Goal: Transaction & Acquisition: Register for event/course

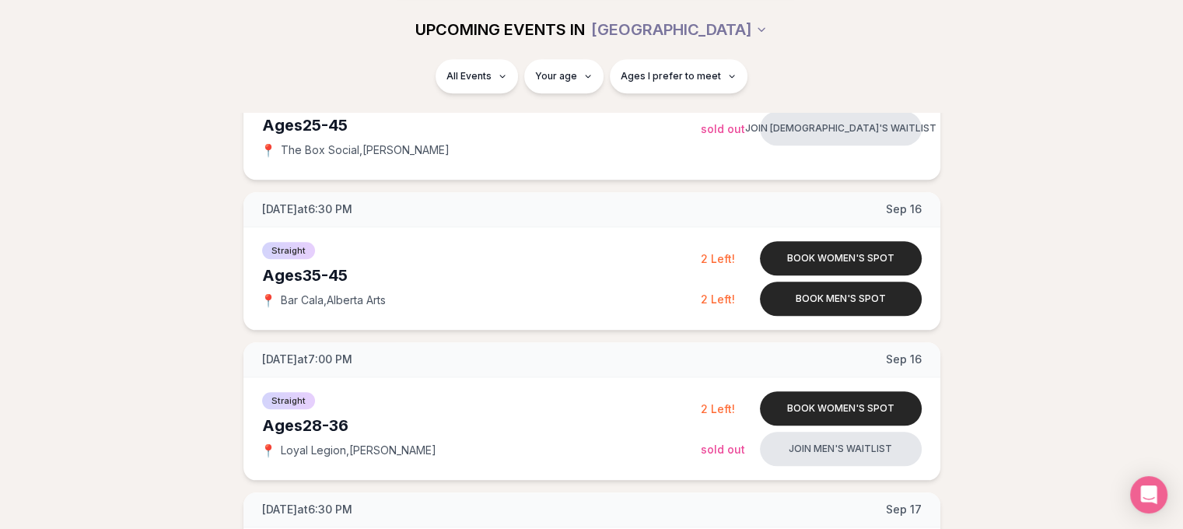
scroll to position [1711, 0]
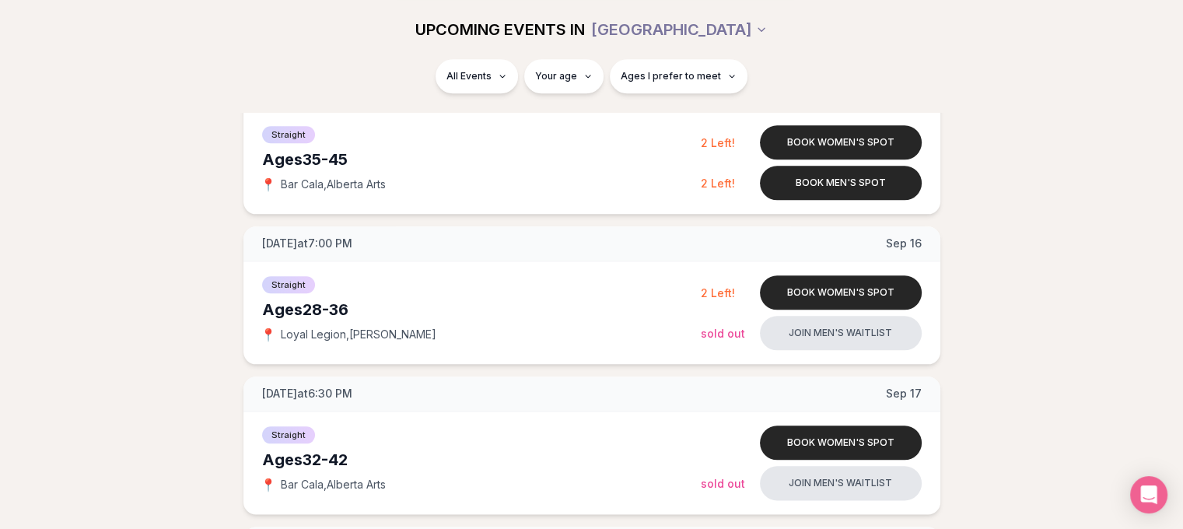
scroll to position [1788, 0]
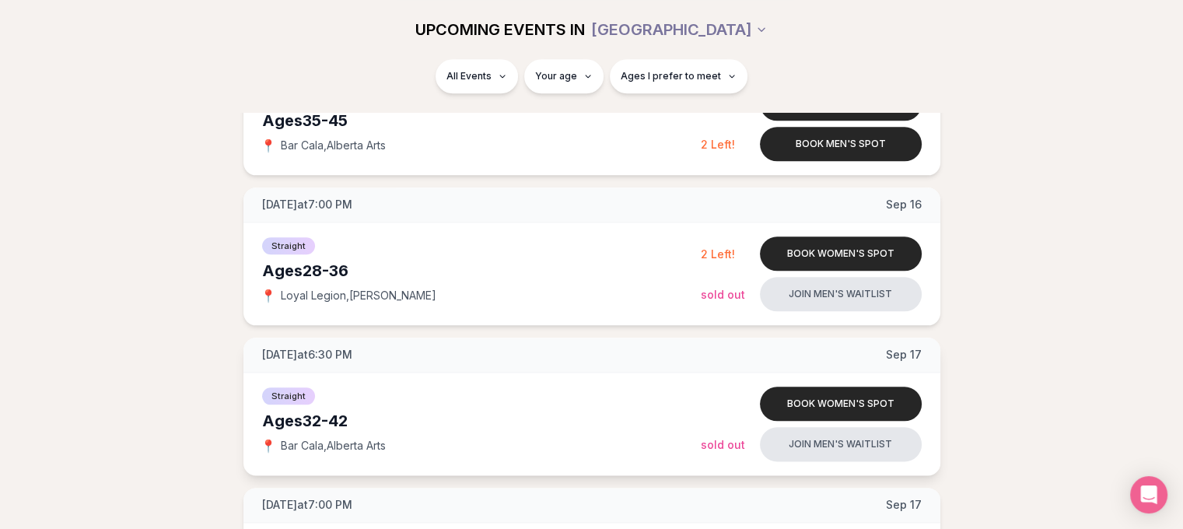
click at [485, 423] on div "Ages 32-42" at bounding box center [481, 421] width 439 height 22
click at [788, 407] on button "Book women's spot" at bounding box center [841, 403] width 162 height 34
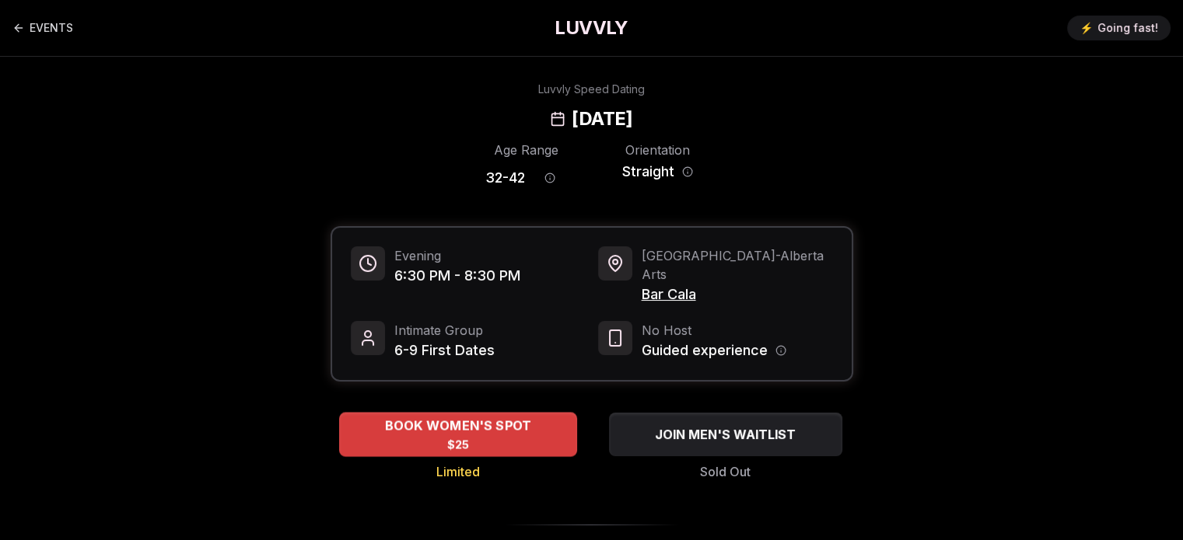
click at [544, 422] on div "BOOK WOMEN'S SPOT $25" at bounding box center [458, 434] width 238 height 43
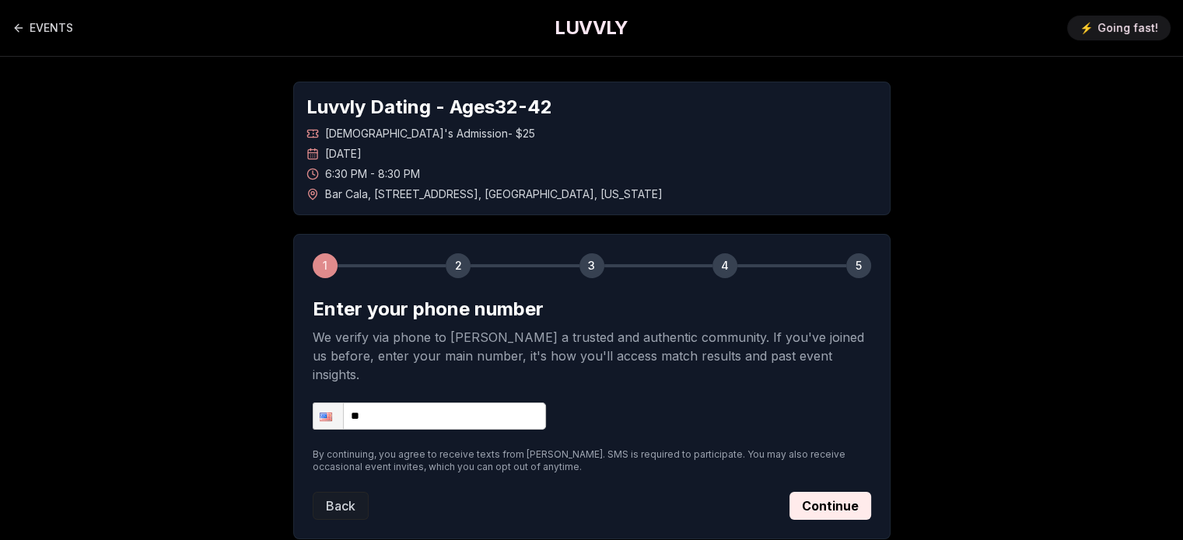
click at [392, 403] on input "**" at bounding box center [429, 416] width 233 height 27
type input "**********"
click at [816, 492] on button "Continue" at bounding box center [830, 506] width 82 height 28
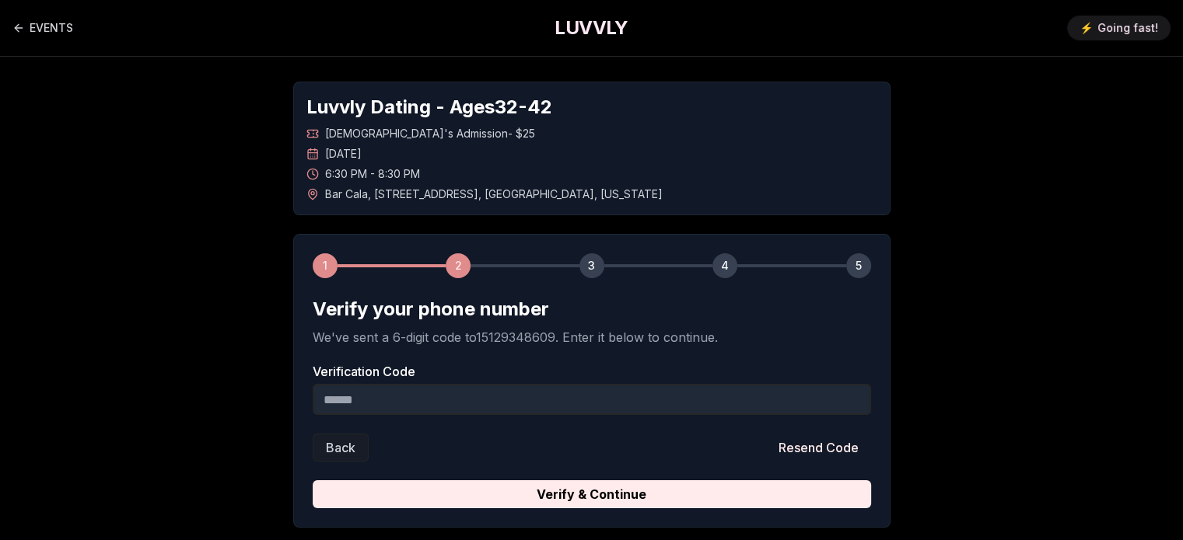
click at [519, 407] on input "Verification Code" at bounding box center [592, 399] width 558 height 31
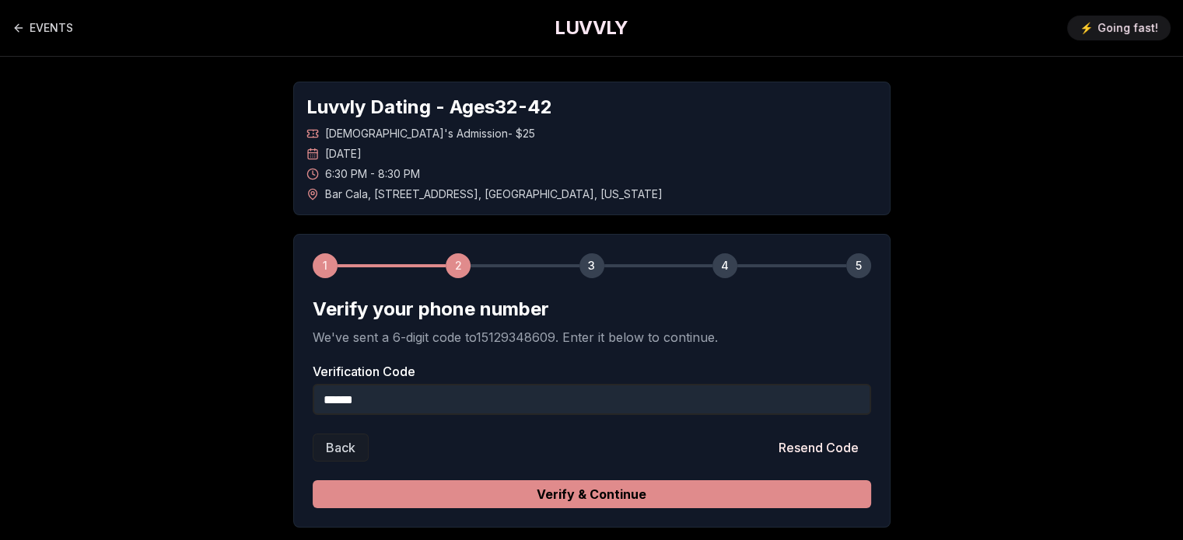
type input "******"
click at [521, 496] on button "Verify & Continue" at bounding box center [592, 495] width 558 height 28
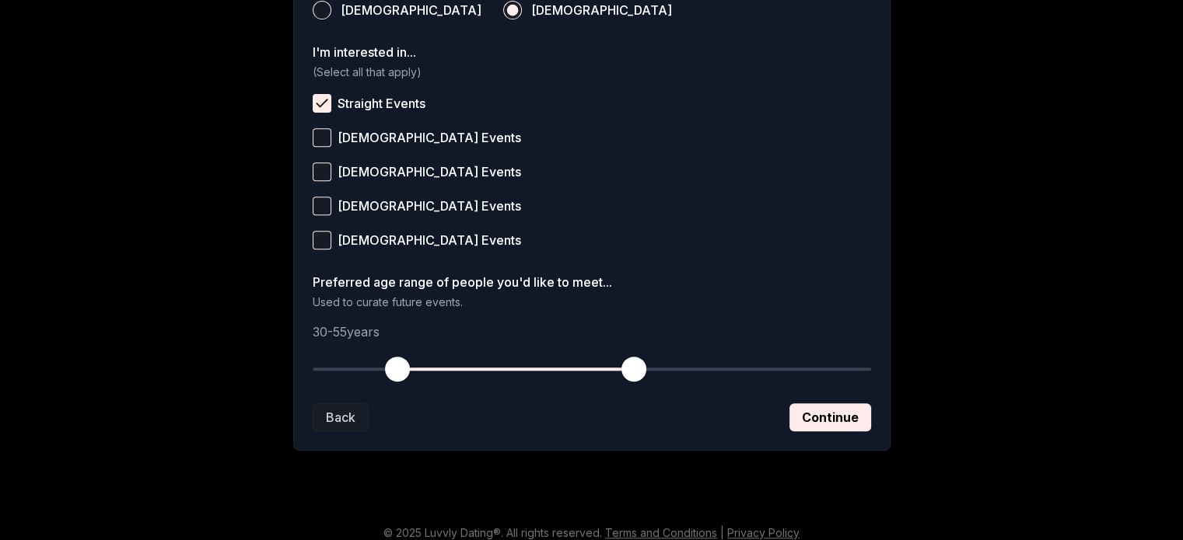
scroll to position [622, 0]
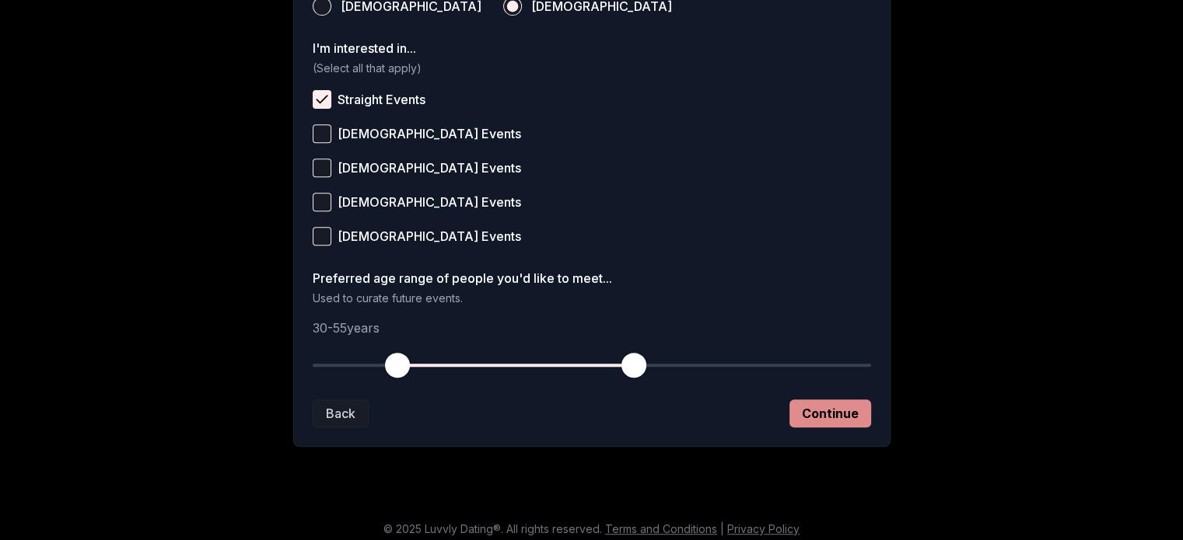
click at [800, 411] on button "Continue" at bounding box center [830, 414] width 82 height 28
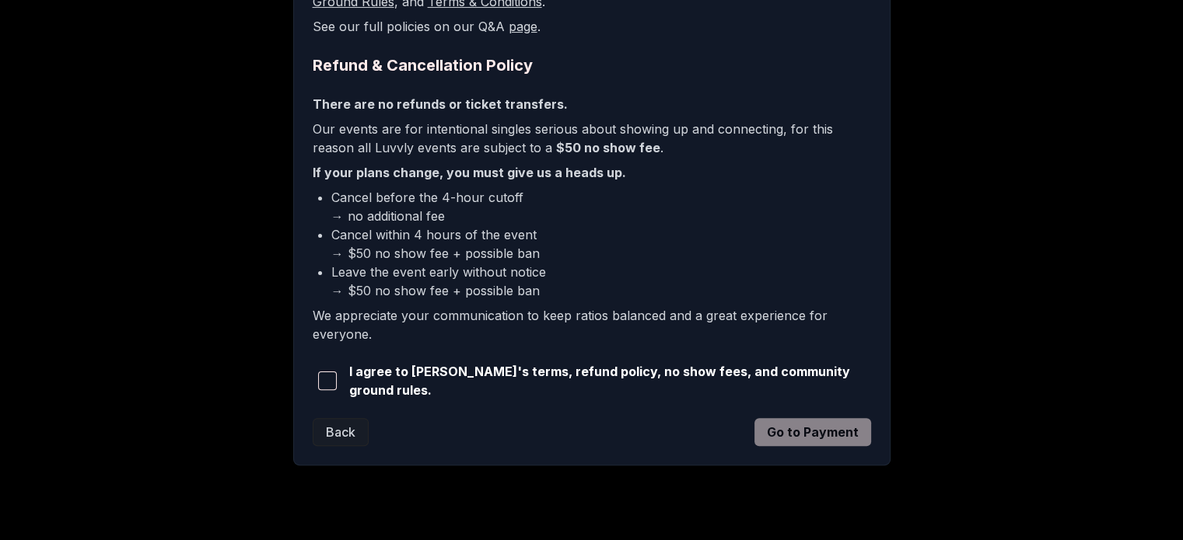
scroll to position [379, 0]
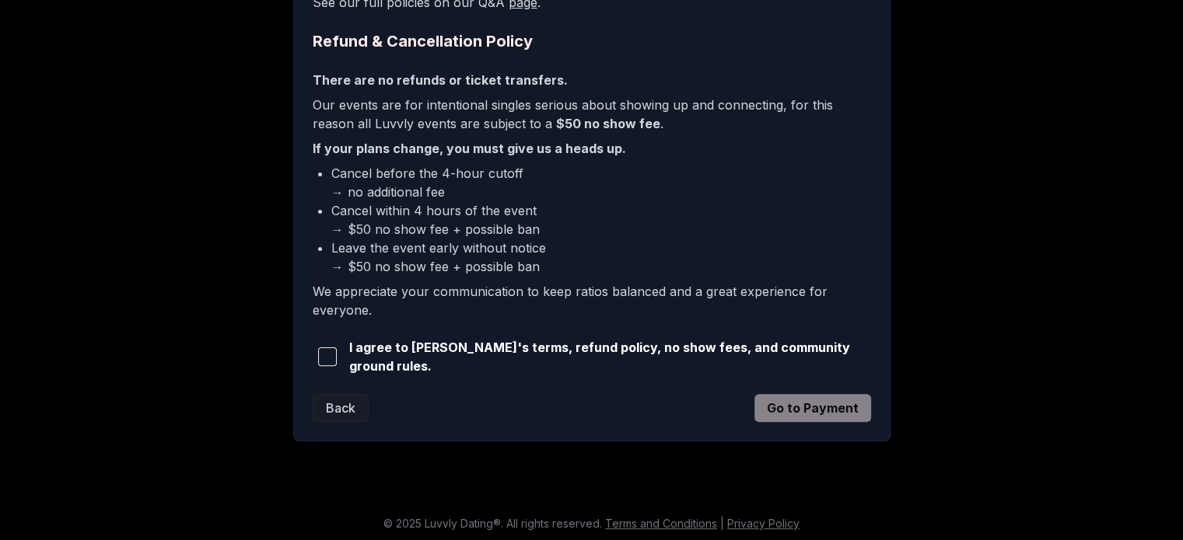
click at [327, 358] on span "button" at bounding box center [327, 357] width 19 height 19
click at [851, 411] on button "Go to Payment" at bounding box center [812, 408] width 117 height 28
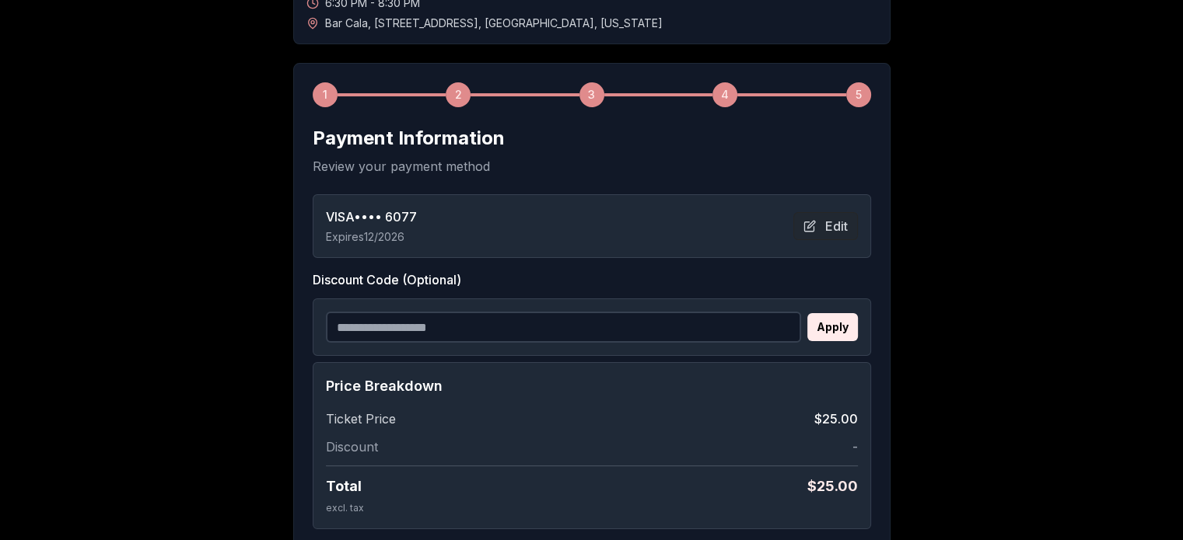
scroll to position [249, 0]
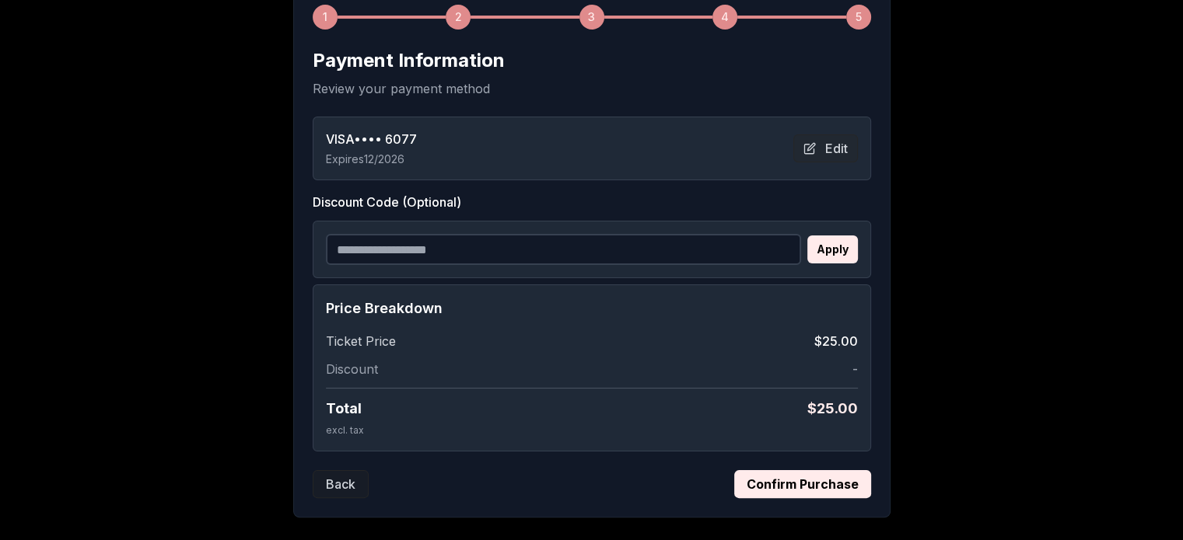
click at [753, 489] on button "Confirm Purchase" at bounding box center [802, 484] width 137 height 28
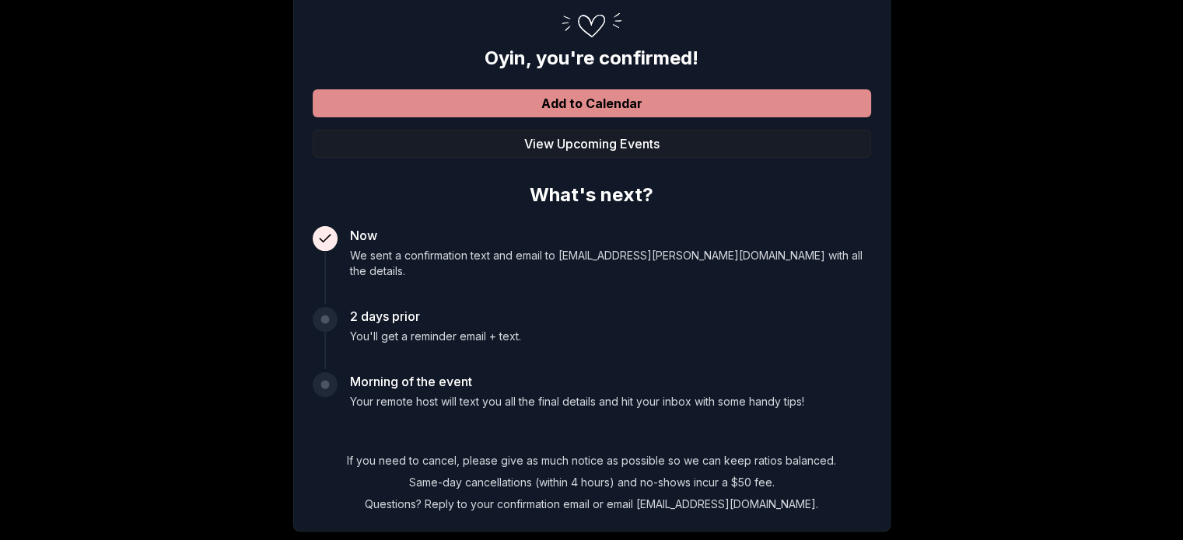
click at [718, 103] on button "Add to Calendar" at bounding box center [592, 103] width 558 height 28
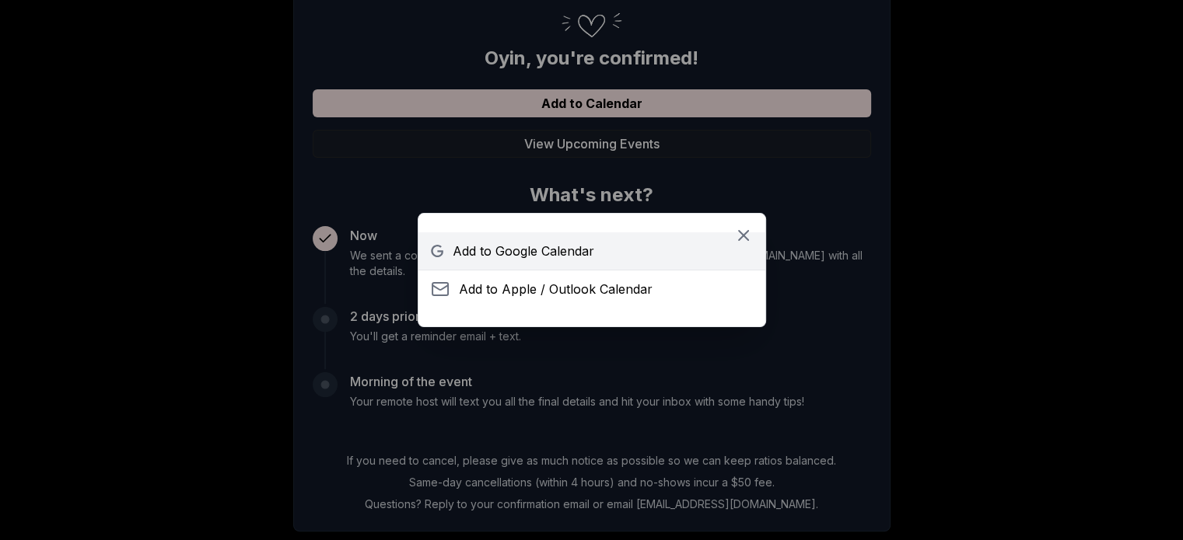
click at [560, 252] on span "Add to Google Calendar" at bounding box center [524, 251] width 142 height 19
